Goal: Contribute content: Contribute content

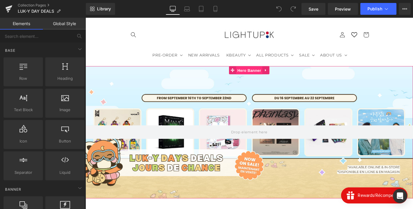
click at [265, 75] on span "Hero Banner" at bounding box center [264, 75] width 29 height 9
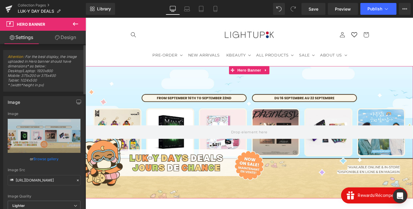
click at [38, 158] on link "Browse gallery" at bounding box center [45, 159] width 25 height 10
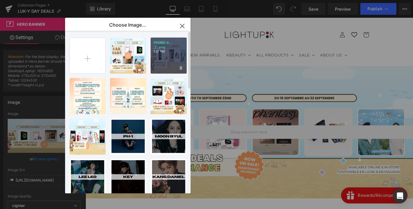
click at [170, 48] on p "PROMO 6... _1_.png" at bounding box center [169, 45] width 30 height 9
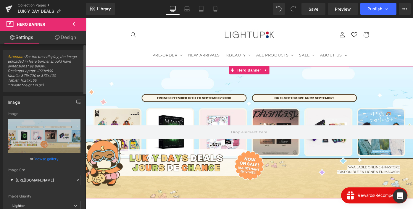
click at [48, 160] on link "Browse gallery" at bounding box center [45, 159] width 25 height 10
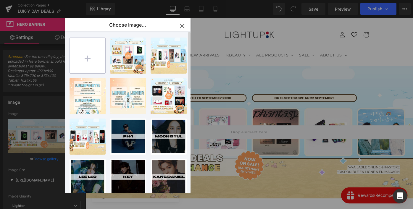
click at [79, 67] on input "file" at bounding box center [88, 56] width 36 height 36
type input "C:\fakepath\PROMO 6 ALBUMS.png"
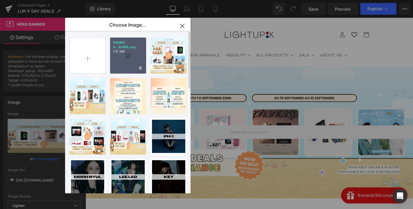
click at [122, 62] on div "PROMO 6...BUMS.png 1.12 MB" at bounding box center [128, 56] width 36 height 36
type input "[URL][DOMAIN_NAME]"
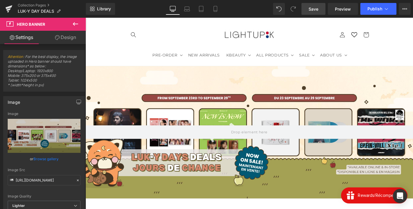
click at [317, 9] on span "Save" at bounding box center [314, 9] width 10 height 6
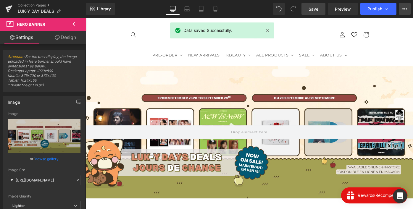
click at [408, 12] on button "View Live Page View with current Template Save Template to Library Schedule Pub…" at bounding box center [405, 9] width 12 height 12
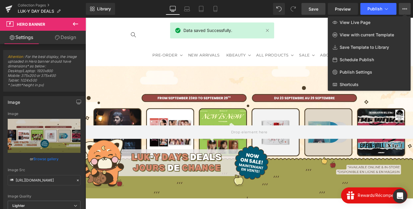
click at [363, 58] on span "Schedule Publish" at bounding box center [357, 59] width 34 height 5
select select
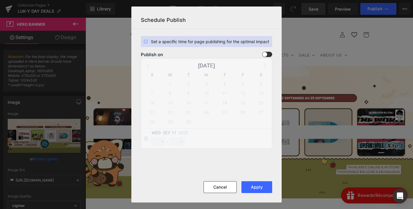
click at [271, 56] on span at bounding box center [267, 54] width 10 height 5
click at [0, 0] on input "checkbox" at bounding box center [0, 0] width 0 height 0
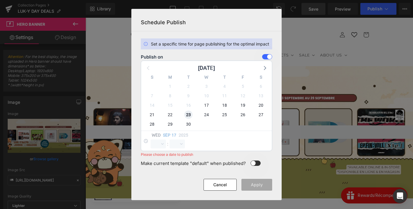
click at [187, 116] on span "23" at bounding box center [188, 115] width 8 height 8
select select "22"
select select "56"
click at [160, 143] on select "00 01 02 03 04 05 06 07 08 09 10 11 12 13 14 15 16 17 18 19 20 21 22 23" at bounding box center [158, 144] width 15 height 9
click at [151, 140] on select "00 01 02 03 04 05 06 07 08 09 10 11 12 13 14 15 16 17 18 19 20 21 22 23" at bounding box center [158, 144] width 15 height 9
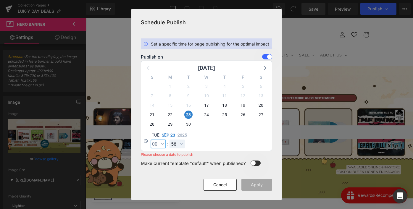
select select "0"
click at [178, 147] on select "00 01 02 03 04 05 06 07 08 09 10 11 12 13 14 15 16 17 18 19 20 21 22 23 24 25 2…" at bounding box center [177, 144] width 15 height 9
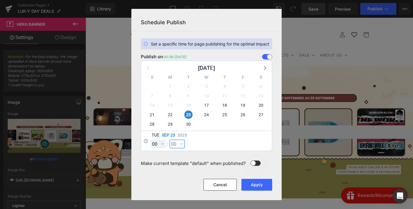
click at [170, 140] on select "00 01 02 03 04 05 06 07 08 09 10 11 12 13 14 15 16 17 18 19 20 21 22 23 24 25 2…" at bounding box center [177, 144] width 15 height 9
select select "0"
click at [257, 186] on button "Apply" at bounding box center [257, 185] width 31 height 12
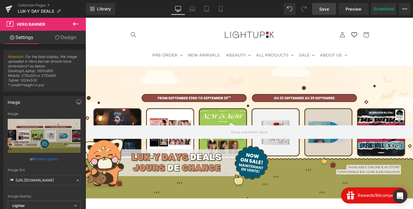
drag, startPoint x: 430, startPoint y: 62, endPoint x: 369, endPoint y: 46, distance: 63.5
click at [38, 4] on link "Collection Pages" at bounding box center [52, 5] width 68 height 5
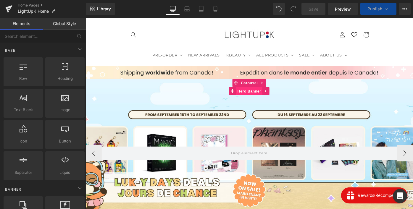
click at [263, 99] on span "Hero Banner" at bounding box center [264, 98] width 29 height 9
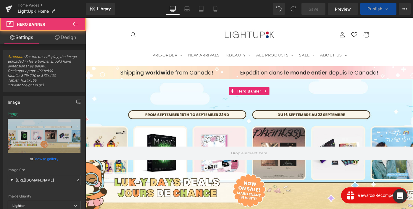
click at [37, 158] on link "Browse gallery" at bounding box center [45, 159] width 25 height 10
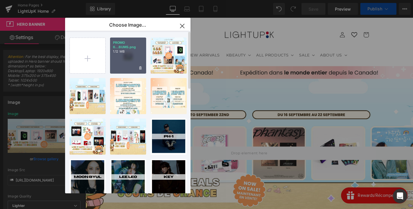
click at [131, 51] on p "1.12 MB" at bounding box center [128, 51] width 30 height 4
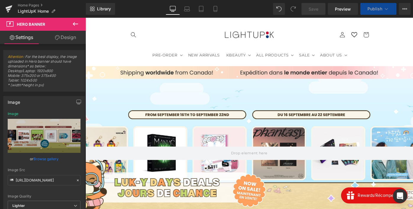
type input "[URL][DOMAIN_NAME]"
